Goal: Task Accomplishment & Management: Manage account settings

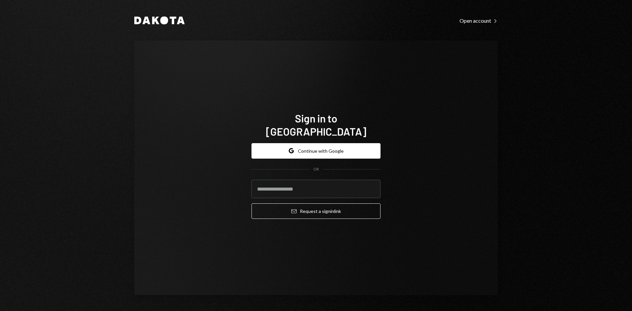
type input "**********"
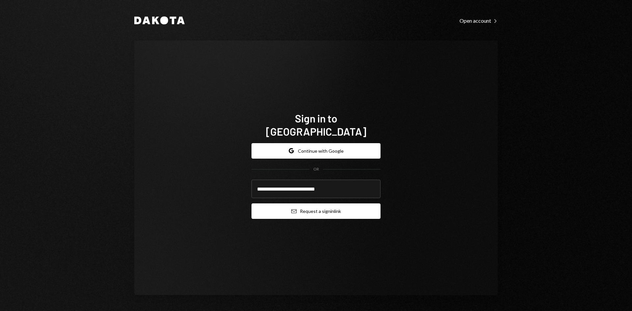
click at [303, 203] on button "Email Request a sign in link" at bounding box center [316, 210] width 129 height 15
